Goal: Information Seeking & Learning: Learn about a topic

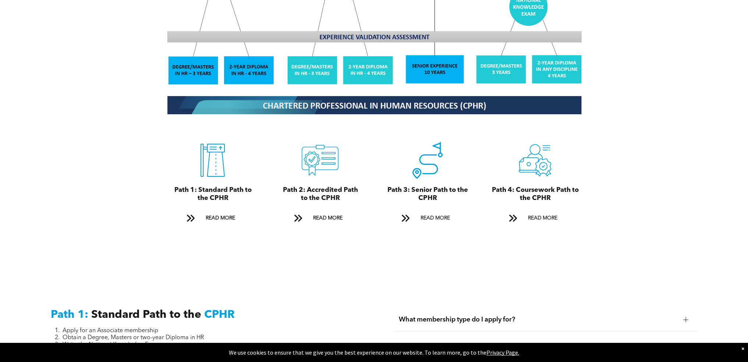
scroll to position [736, 0]
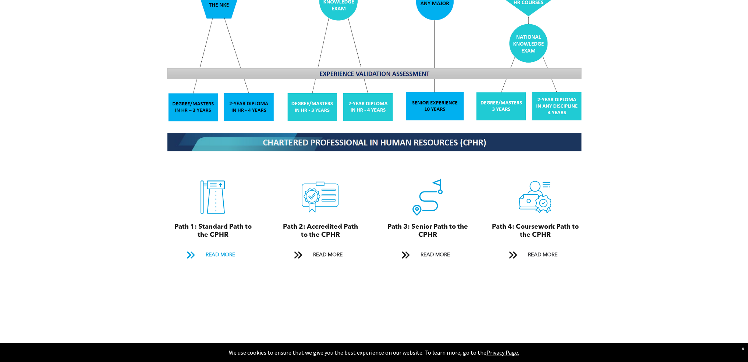
click at [205, 248] on span "READ MORE" at bounding box center [220, 255] width 35 height 14
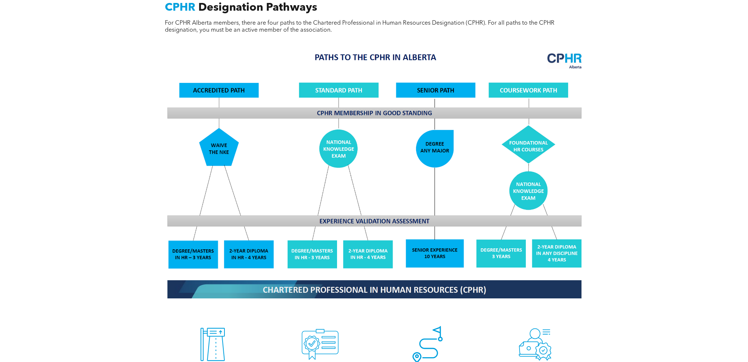
scroll to position [699, 0]
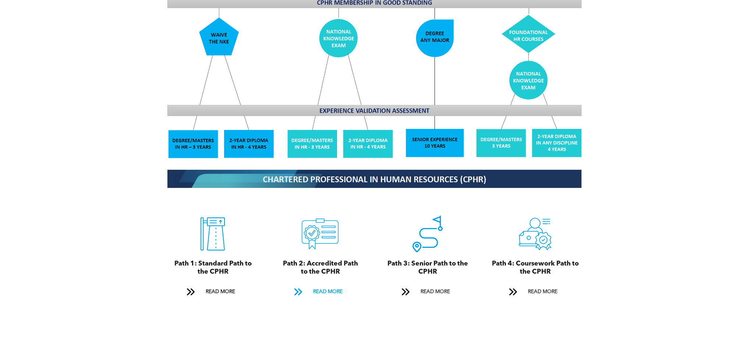
click at [332, 289] on span "READ MORE" at bounding box center [327, 292] width 35 height 14
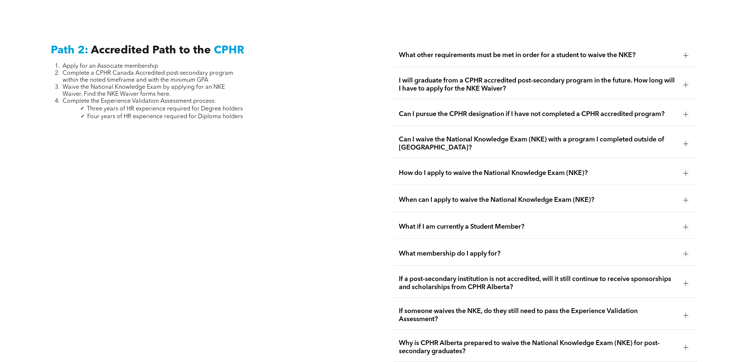
click at [560, 52] on div "What other requirements must be met in order for a student to waive the NKE?" at bounding box center [545, 55] width 304 height 23
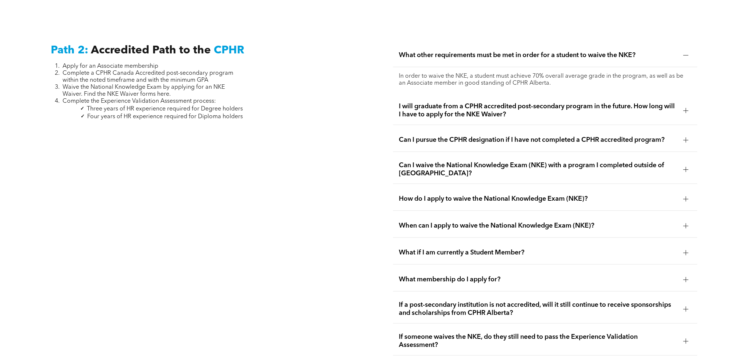
click at [516, 102] on span "I will graduate from a CPHR accredited post-secondary program in the future. Ho…" at bounding box center [538, 110] width 279 height 16
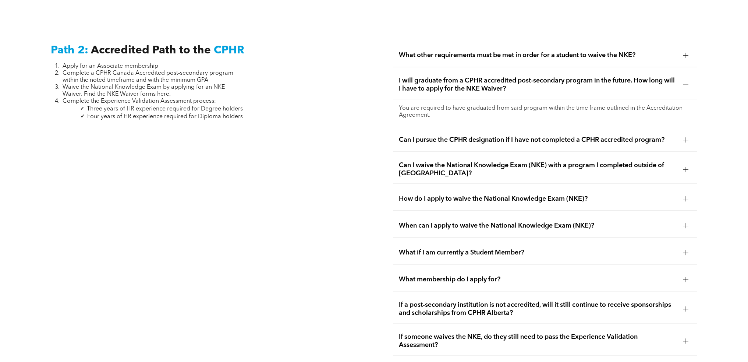
click at [496, 195] on span "How do I apply to waive the National Knowledge Exam (NKE)?" at bounding box center [538, 199] width 279 height 8
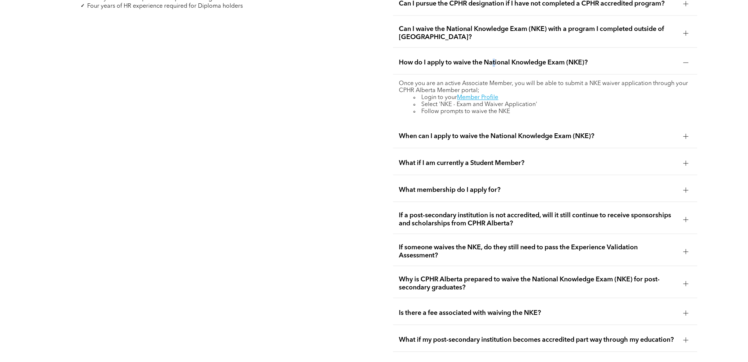
scroll to position [1363, 0]
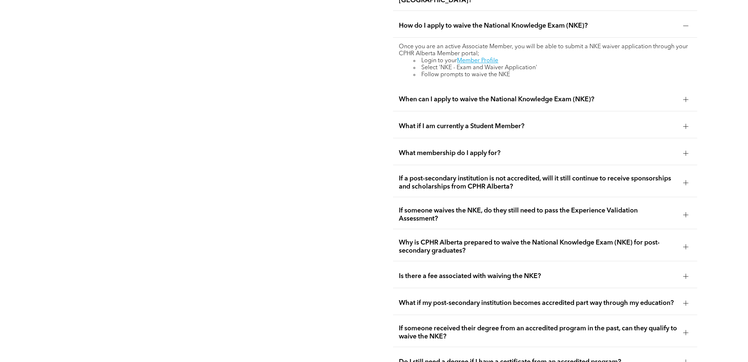
click at [453, 149] on span "What membership do I apply for?" at bounding box center [538, 153] width 279 height 8
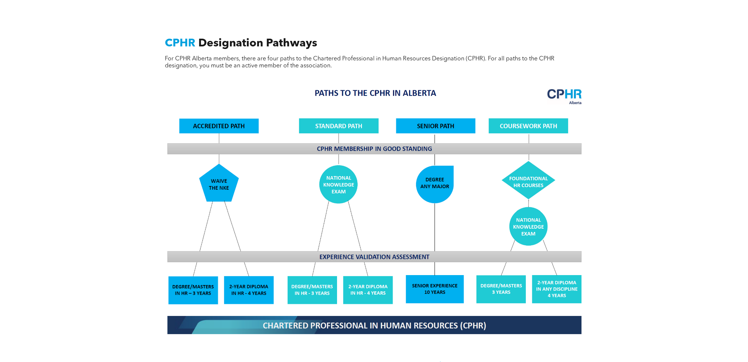
scroll to position [737, 0]
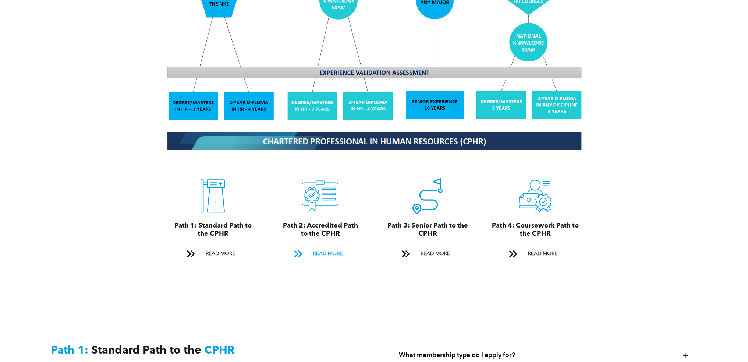
click at [317, 248] on span "READ MORE" at bounding box center [327, 254] width 35 height 14
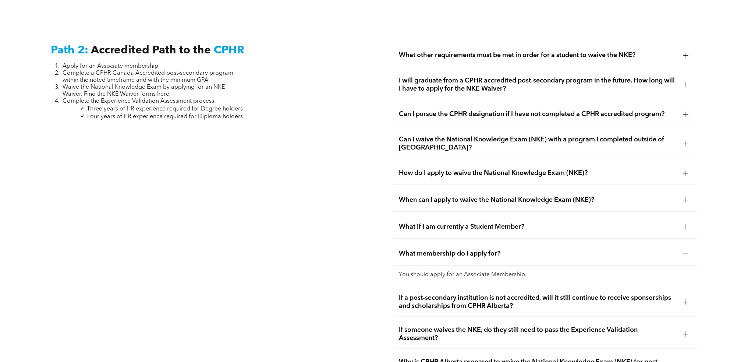
click at [473, 51] on span "What other requirements must be met in order for a student to waive the NKE?" at bounding box center [538, 55] width 279 height 8
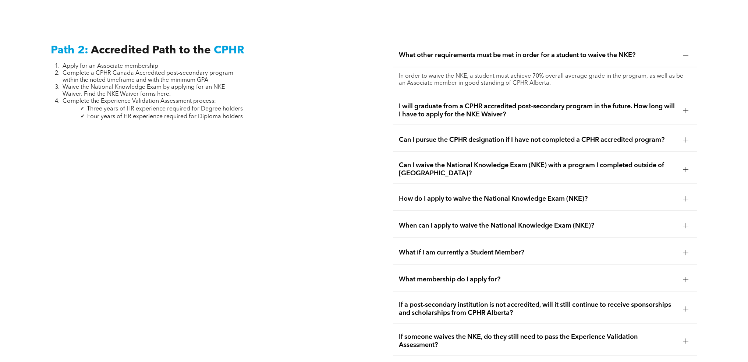
click at [456, 109] on span "I will graduate from a CPHR accredited post-secondary program in the future. Ho…" at bounding box center [538, 110] width 279 height 16
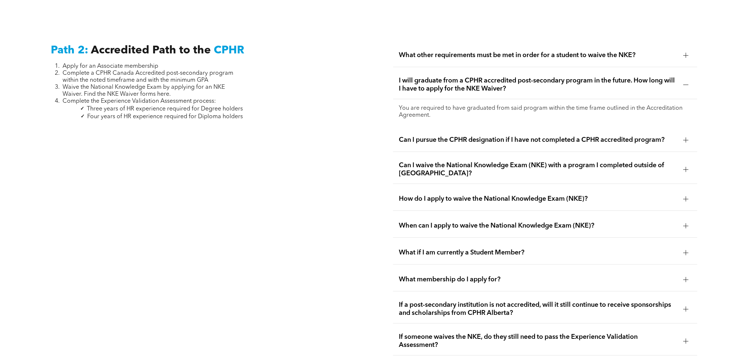
click at [455, 81] on span "I will graduate from a CPHR accredited post-secondary program in the future. Ho…" at bounding box center [538, 85] width 279 height 16
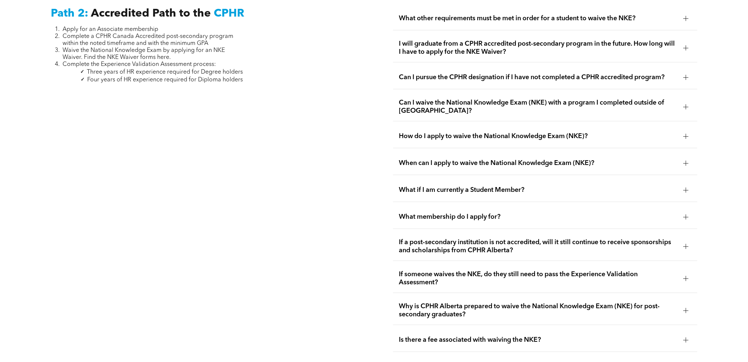
scroll to position [1326, 0]
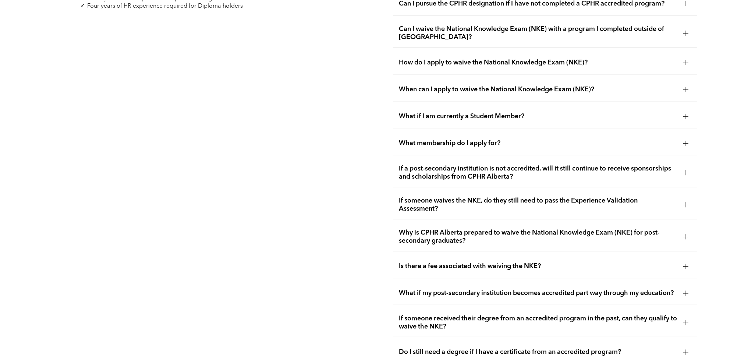
click at [430, 112] on span "What if I am currently a Student Member?" at bounding box center [538, 116] width 279 height 8
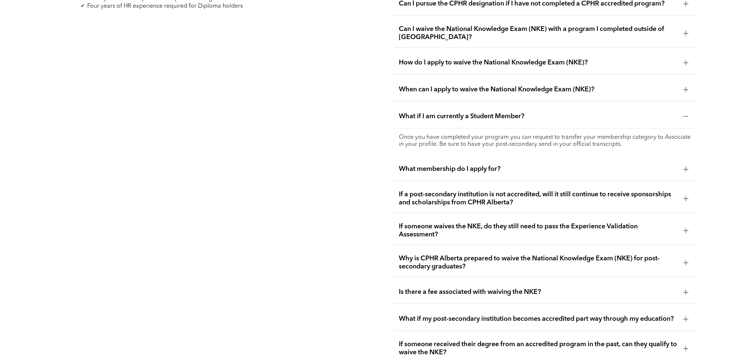
click at [426, 112] on span "What if I am currently a Student Member?" at bounding box center [538, 116] width 279 height 8
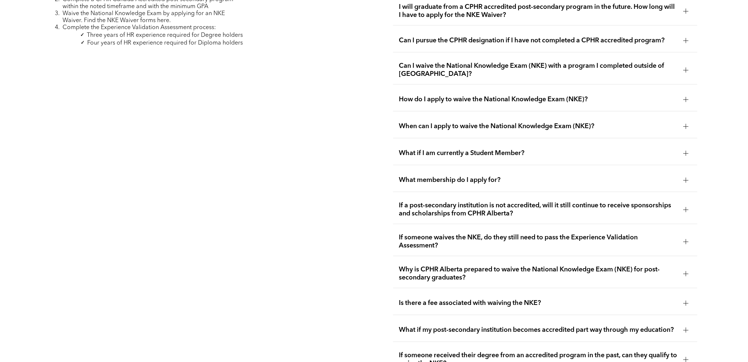
scroll to position [1216, 0]
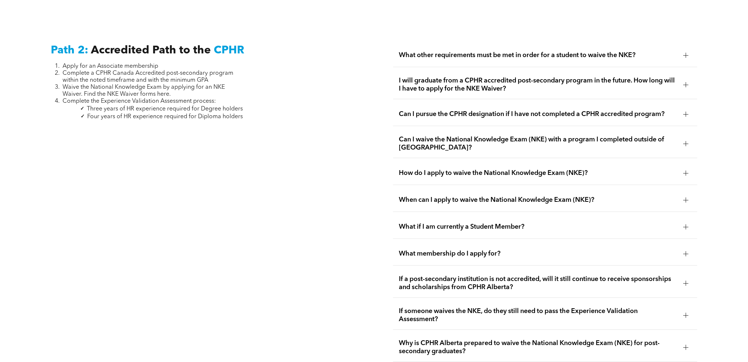
click at [462, 170] on div "How do I apply to waive the National Knowledge Exam (NKE)?" at bounding box center [545, 173] width 304 height 23
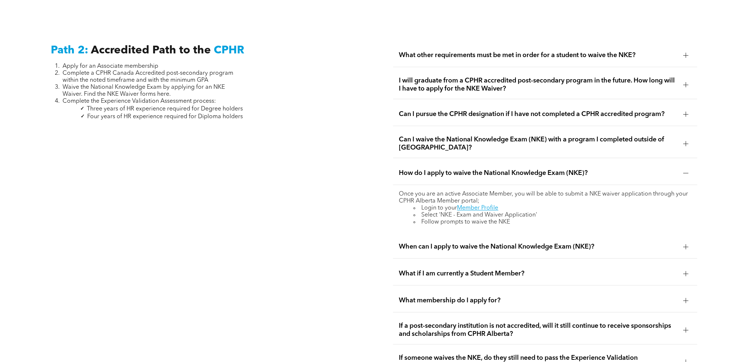
click at [428, 244] on div "When can I apply to waive the National Knowledge Exam (NKE)?" at bounding box center [545, 246] width 304 height 23
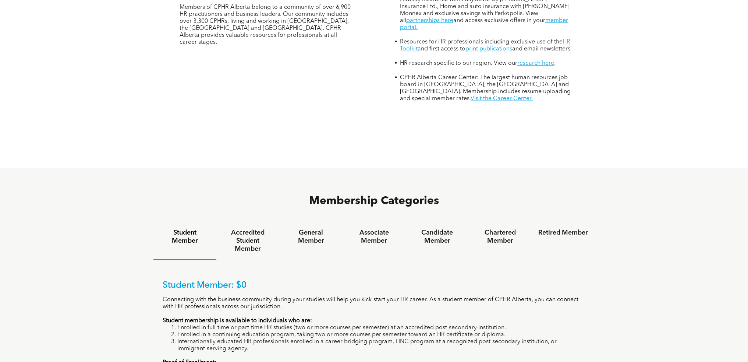
scroll to position [405, 0]
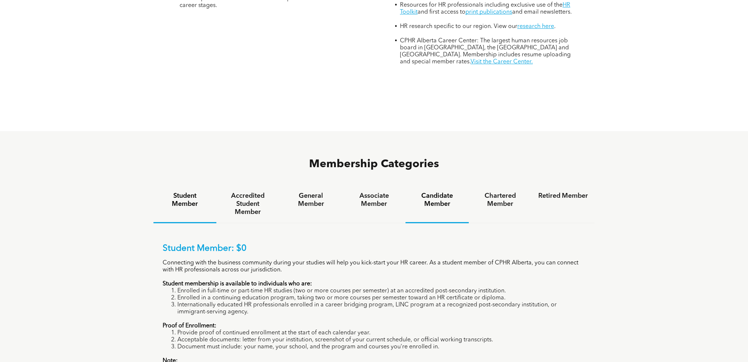
click at [386, 192] on h4 "Associate Member" at bounding box center [374, 200] width 50 height 16
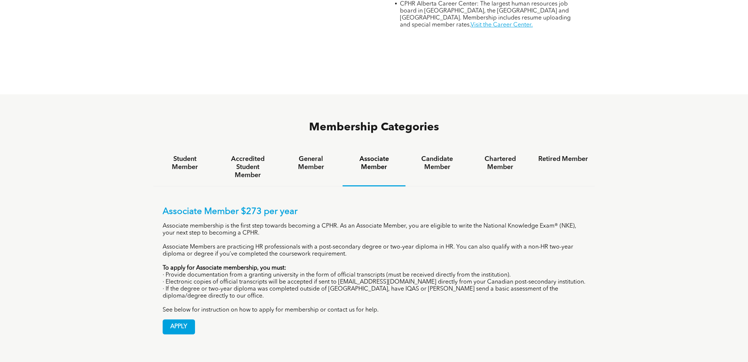
scroll to position [478, 0]
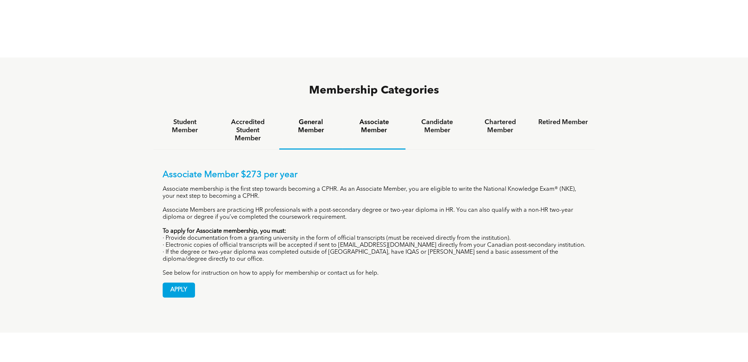
click at [300, 118] on h4 "General Member" at bounding box center [311, 126] width 50 height 16
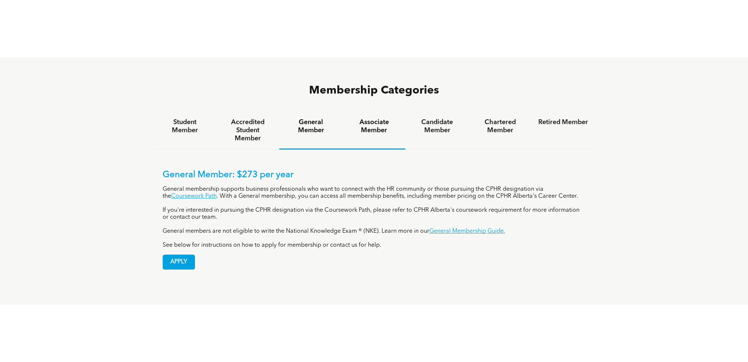
click at [367, 118] on h4 "Associate Member" at bounding box center [374, 126] width 50 height 16
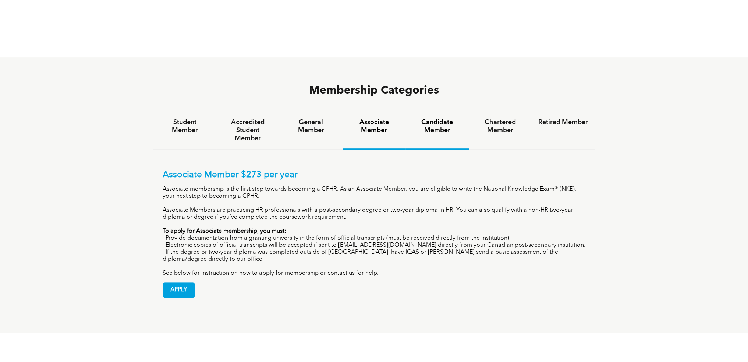
click at [453, 118] on h4 "Candidate Member" at bounding box center [437, 126] width 50 height 16
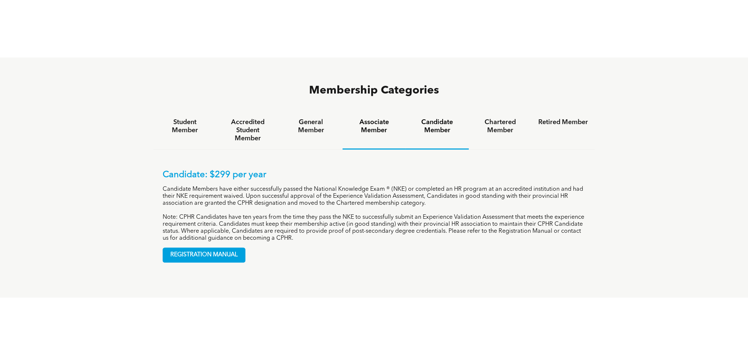
click at [370, 118] on h4 "Associate Member" at bounding box center [374, 126] width 50 height 16
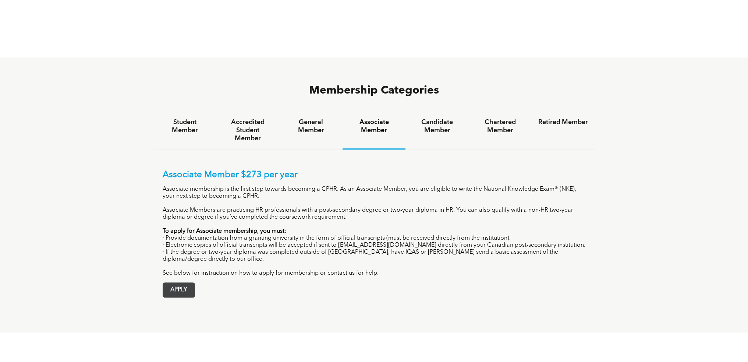
click at [184, 283] on span "APPLY" at bounding box center [179, 290] width 32 height 14
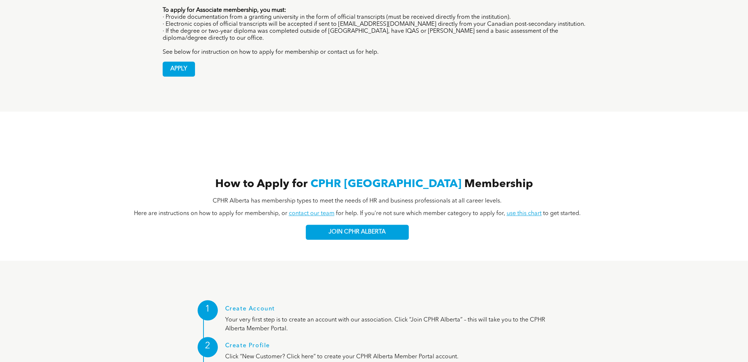
scroll to position [515, 0]
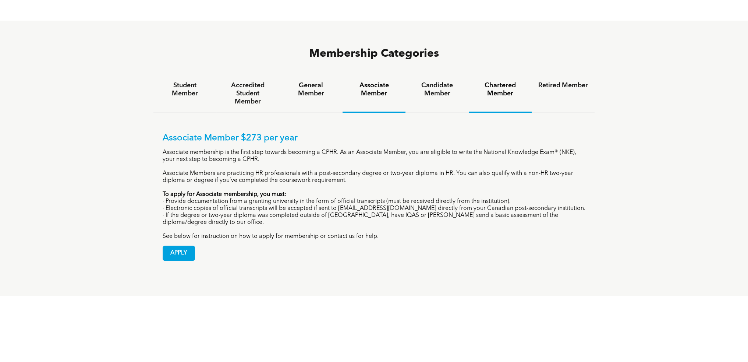
click at [513, 81] on h4 "Chartered Member" at bounding box center [501, 89] width 50 height 16
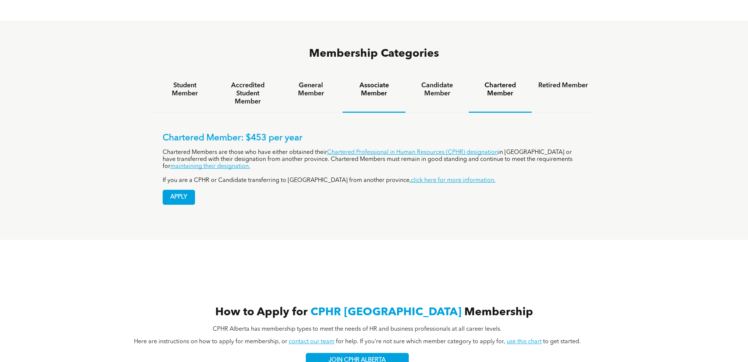
click at [381, 75] on div "Associate Member" at bounding box center [374, 94] width 63 height 38
